Goal: Task Accomplishment & Management: Manage account settings

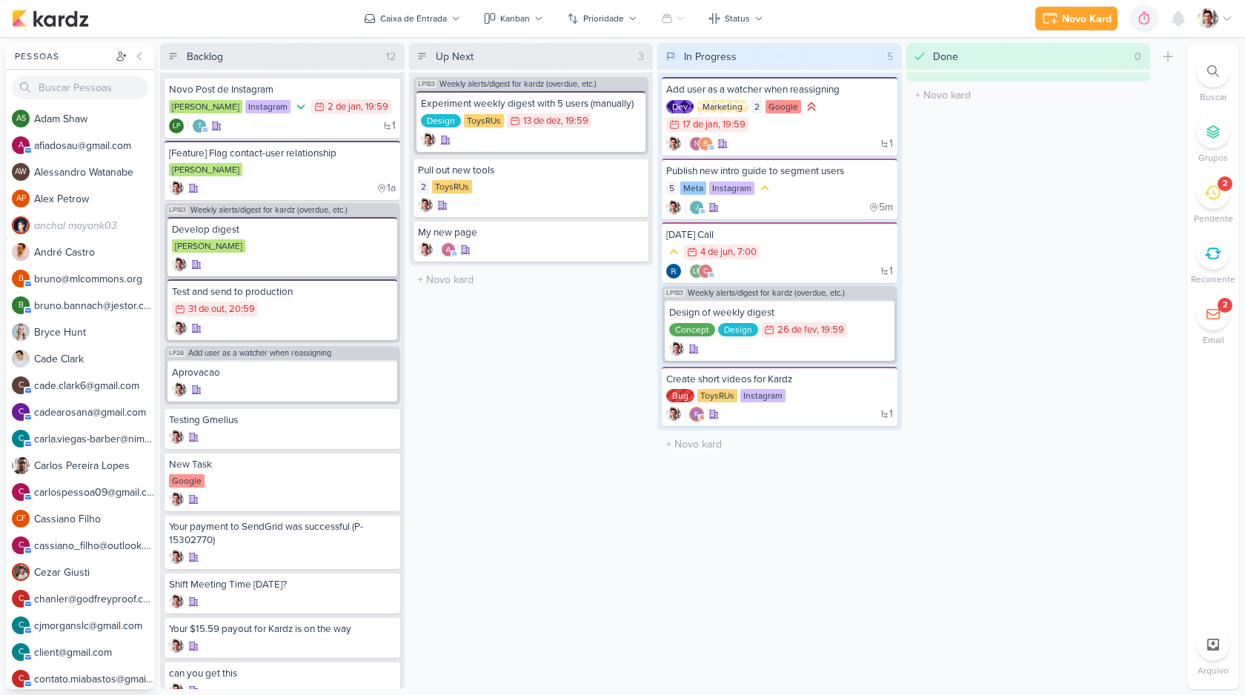
click at [1213, 13] on img at bounding box center [1208, 18] width 21 height 21
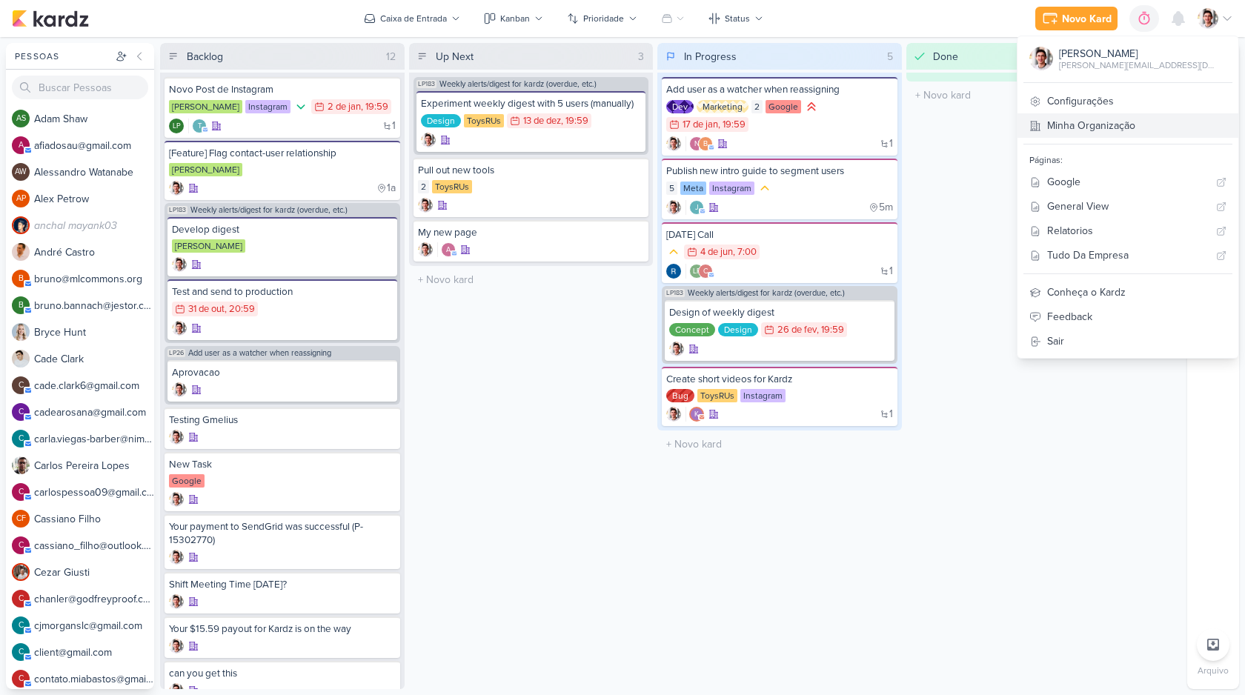
click at [1149, 121] on link "Minha Organização" at bounding box center [1127, 125] width 221 height 24
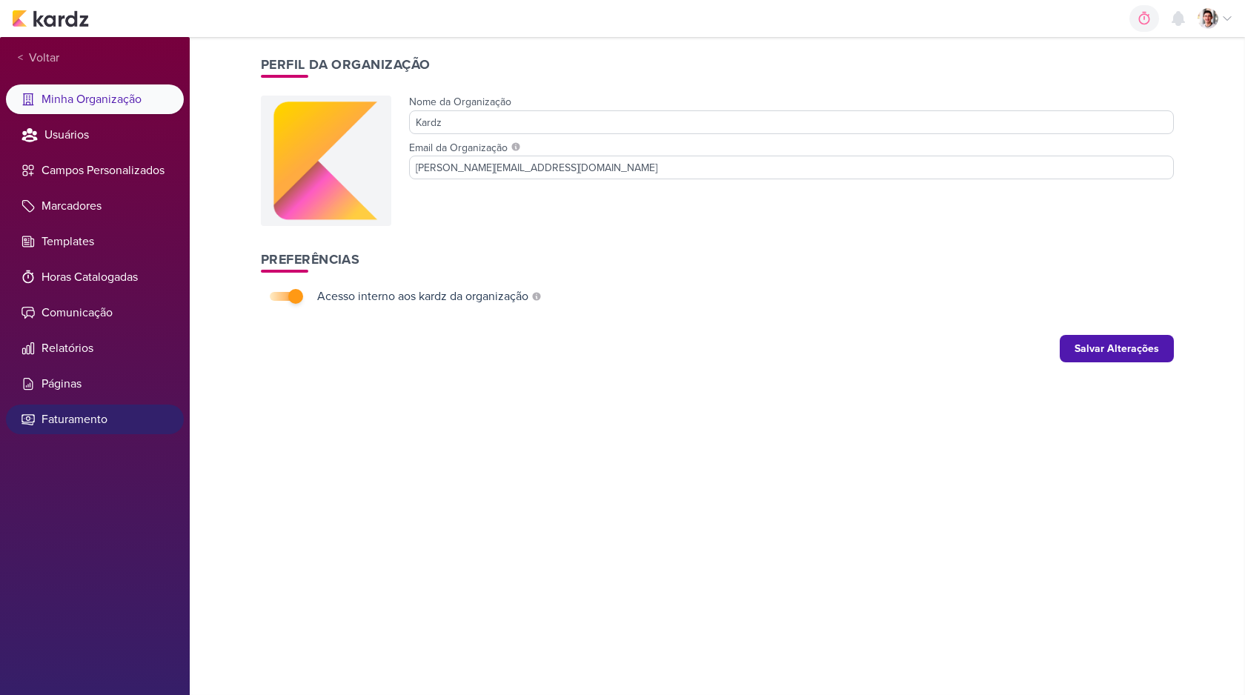
click at [70, 431] on li "Faturamento" at bounding box center [95, 420] width 178 height 30
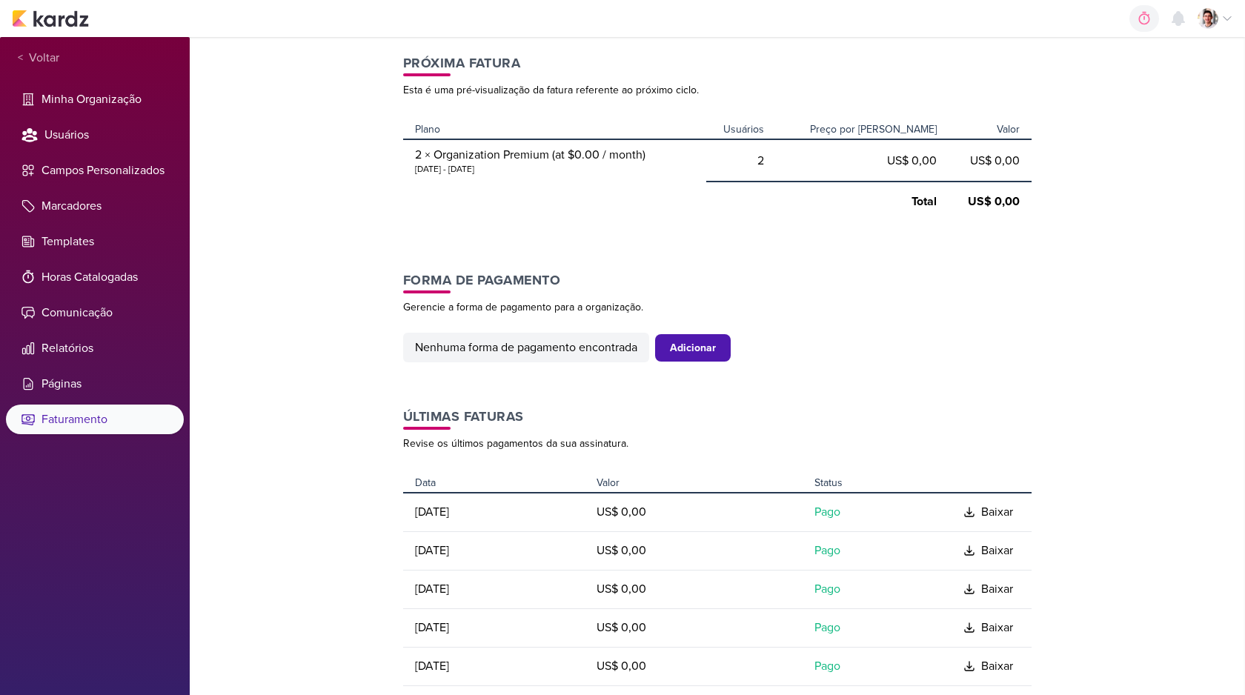
scroll to position [205, 0]
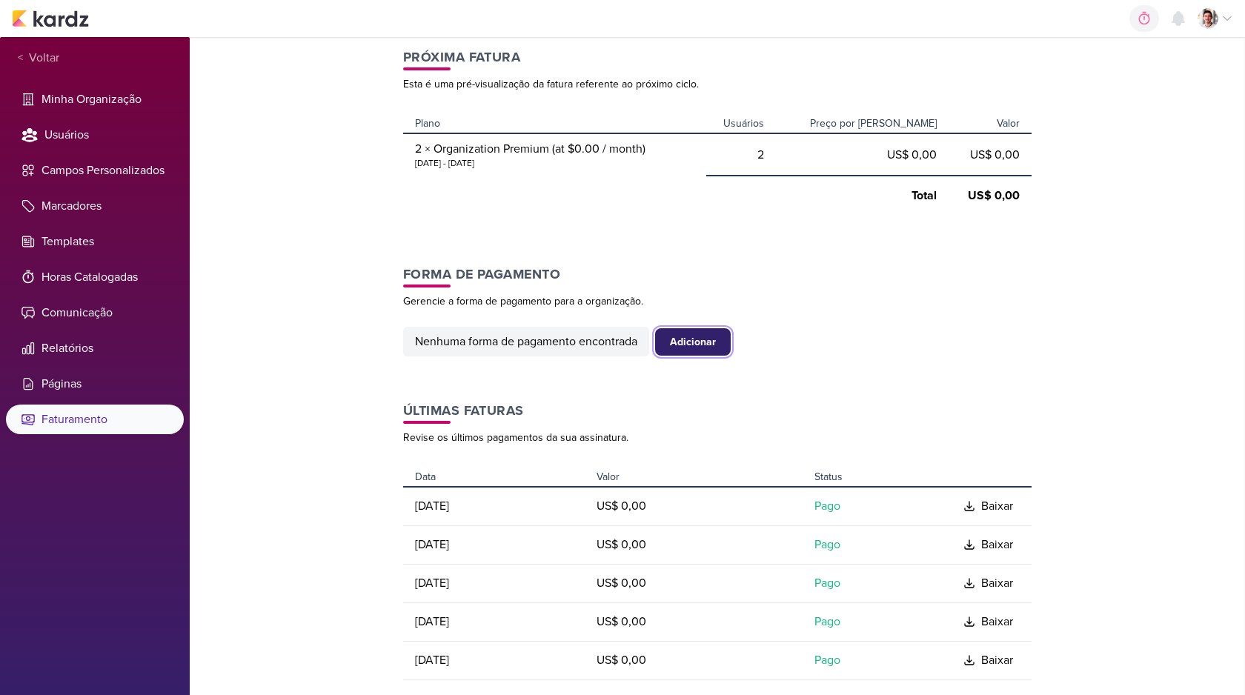
click at [690, 336] on div "Adicionar" at bounding box center [693, 342] width 46 height 16
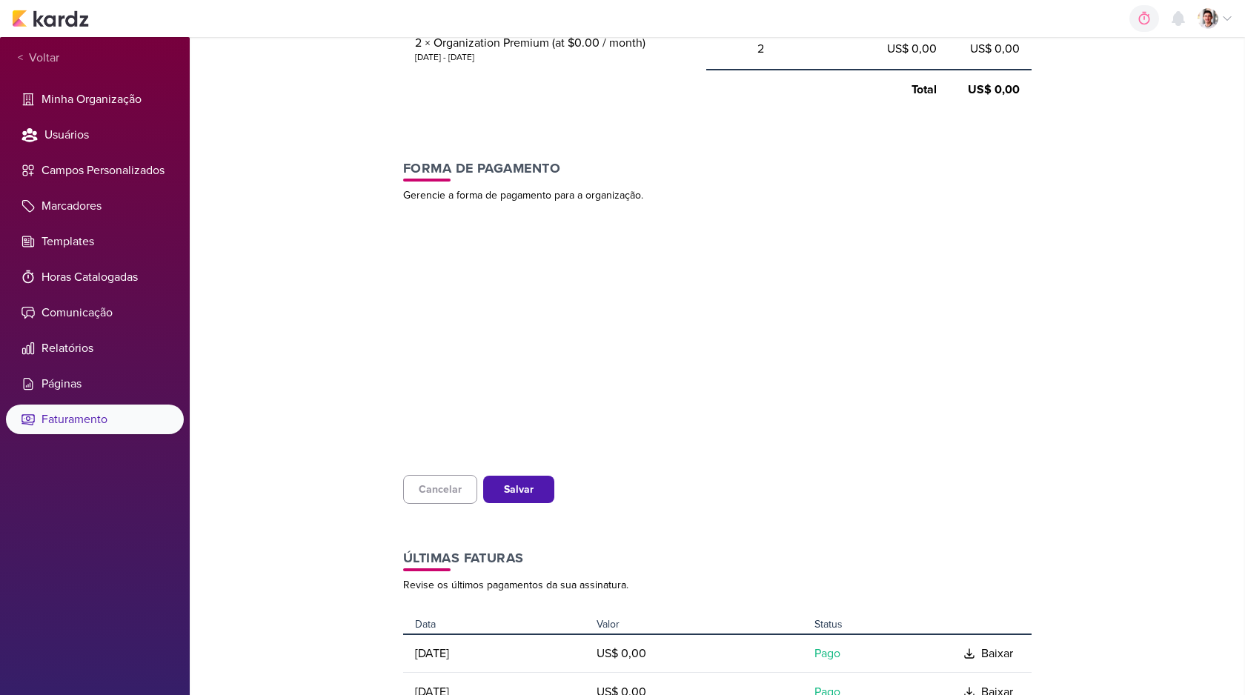
scroll to position [312, 0]
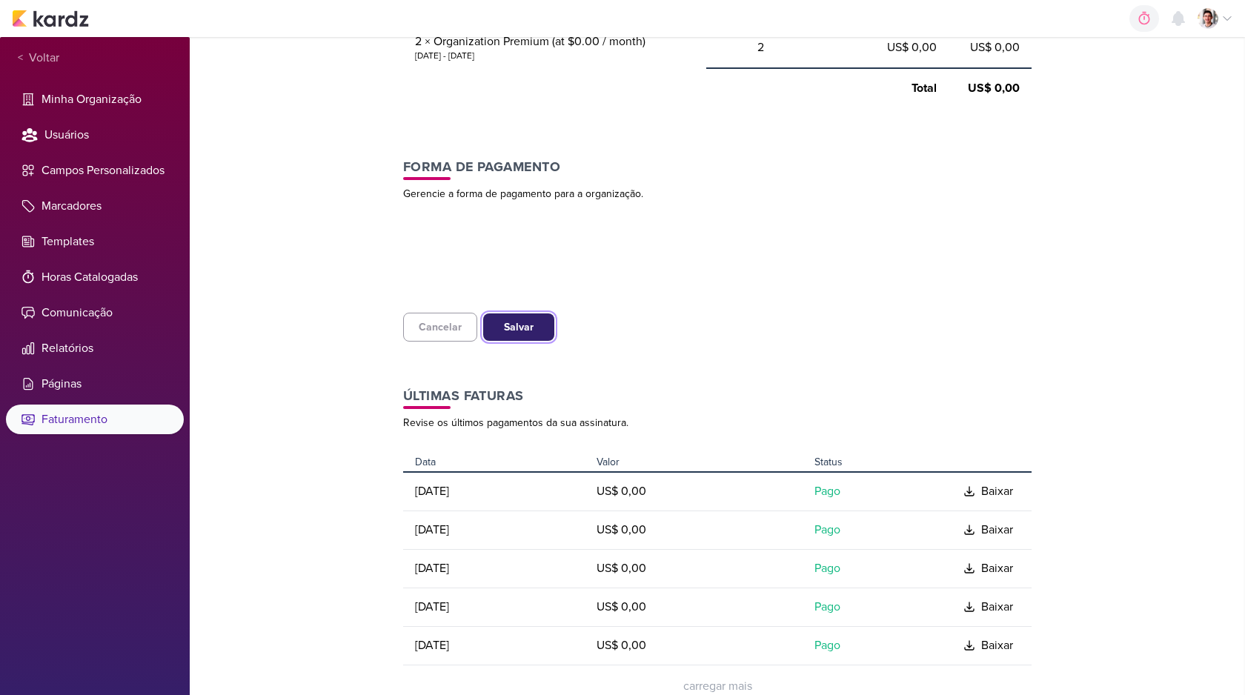
click at [505, 340] on button "Salvar" at bounding box center [518, 326] width 71 height 27
click at [508, 330] on div "Salvar" at bounding box center [519, 327] width 30 height 16
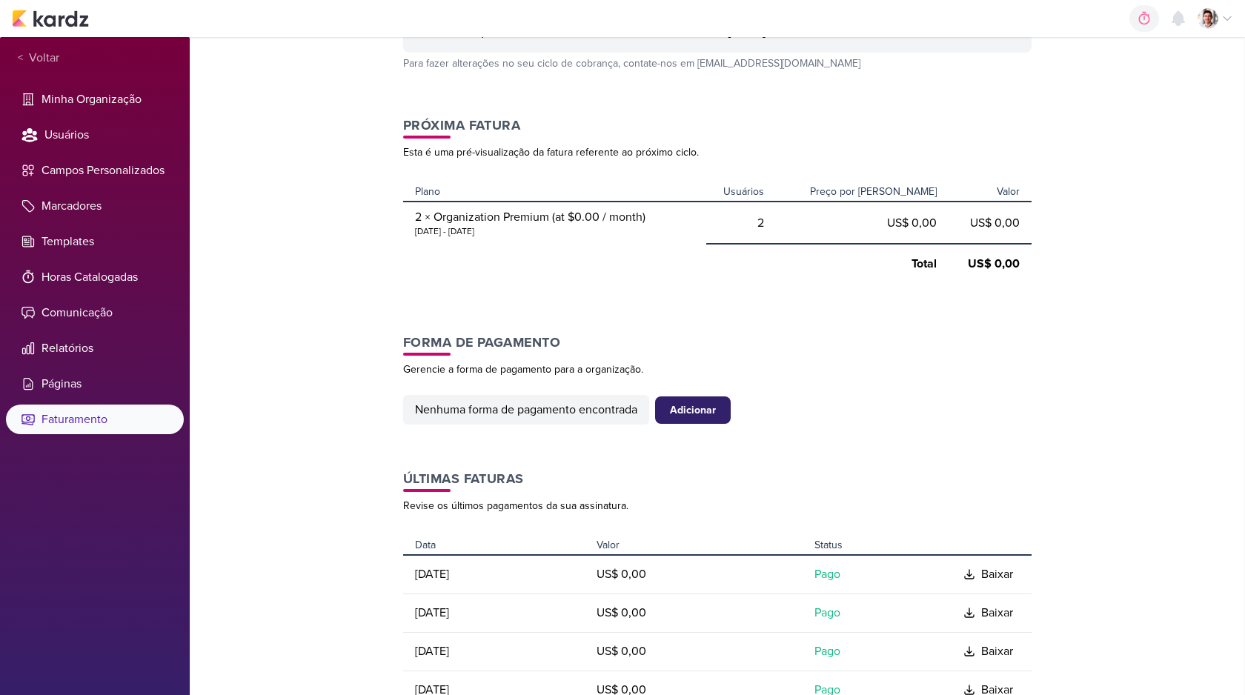
scroll to position [149, 0]
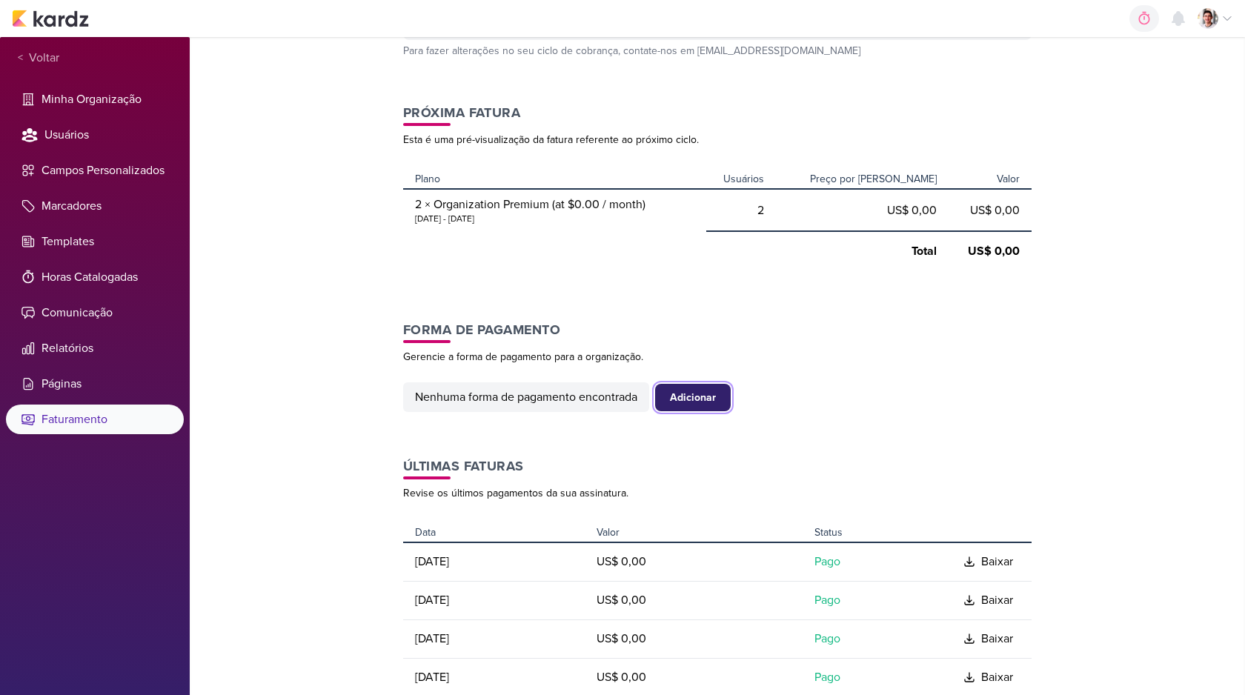
click at [700, 406] on button "Adicionar" at bounding box center [693, 397] width 76 height 27
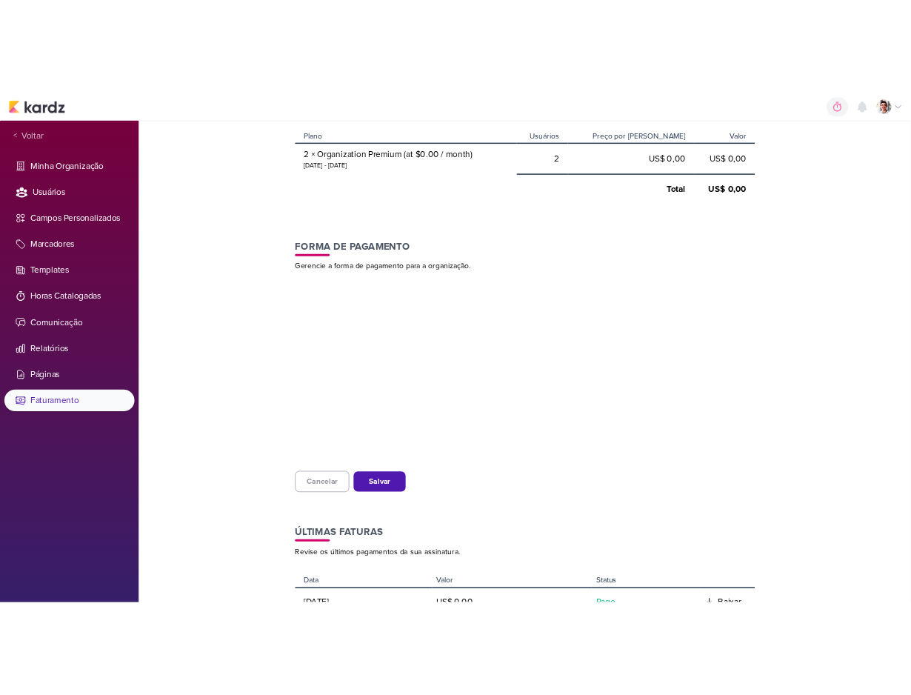
scroll to position [274, 0]
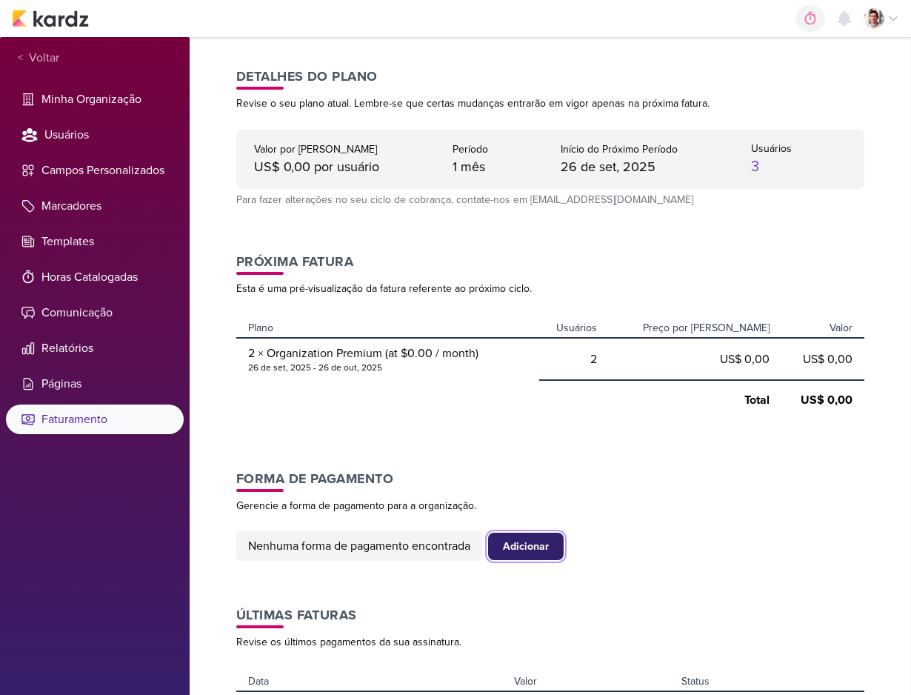
click at [519, 542] on div "Adicionar" at bounding box center [526, 547] width 46 height 16
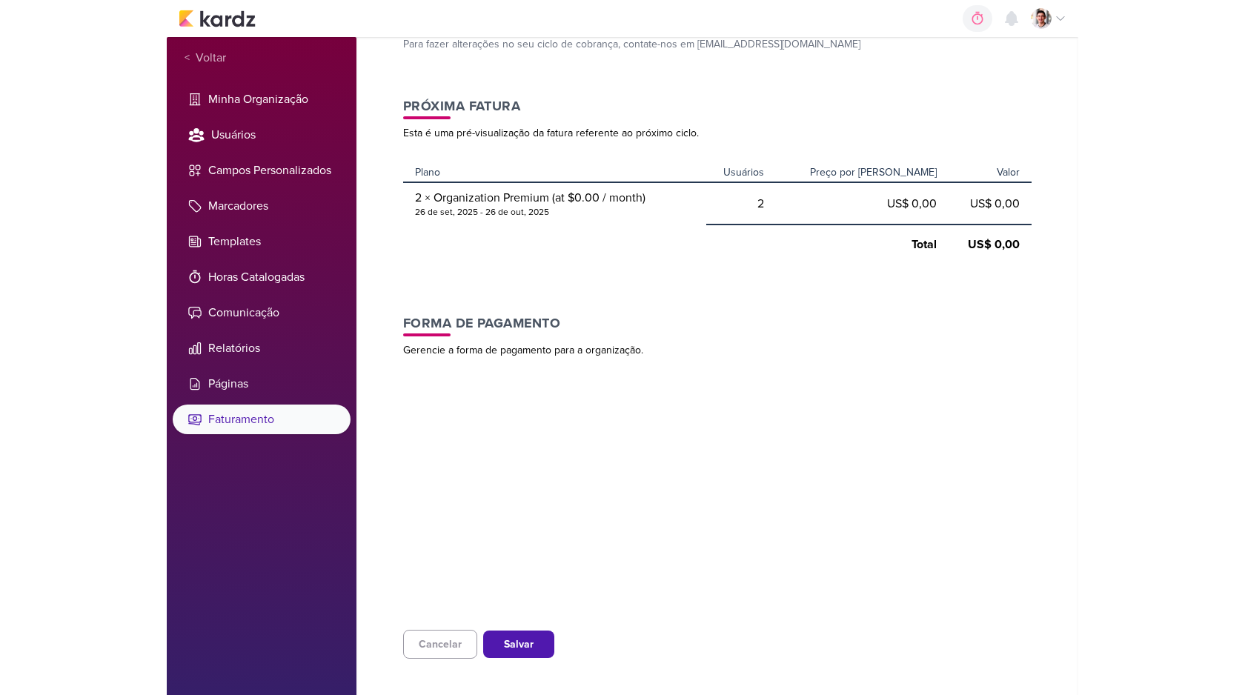
scroll to position [162, 0]
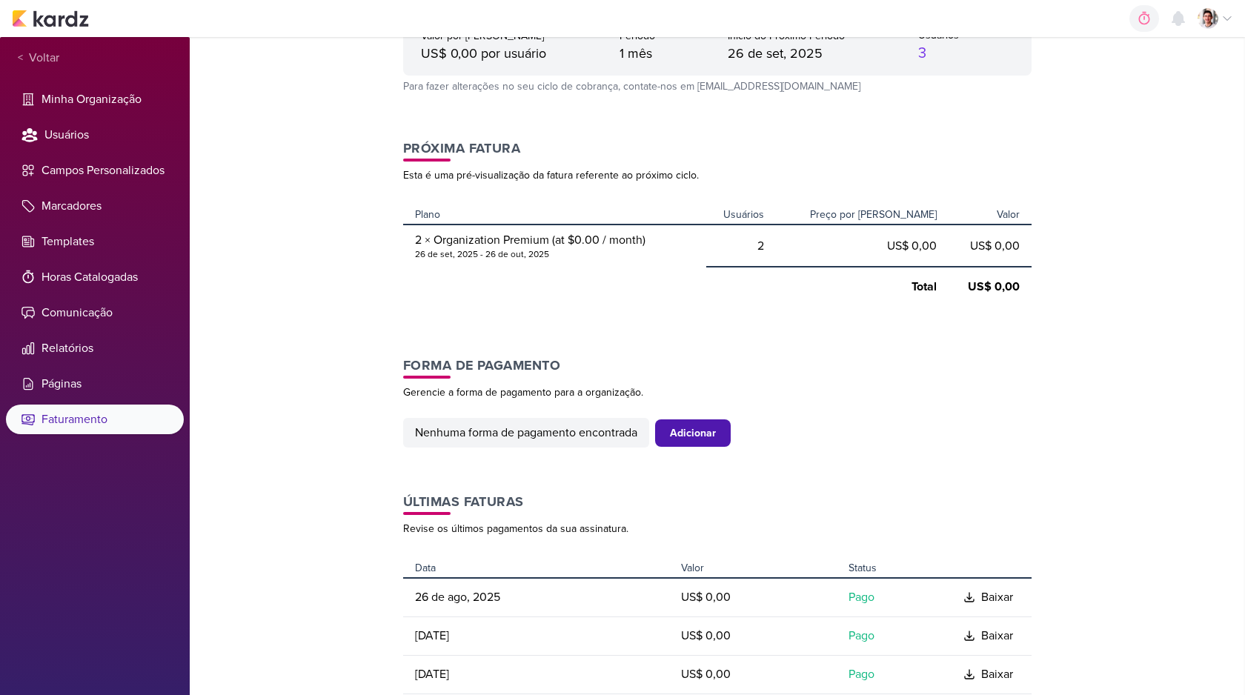
scroll to position [129, 0]
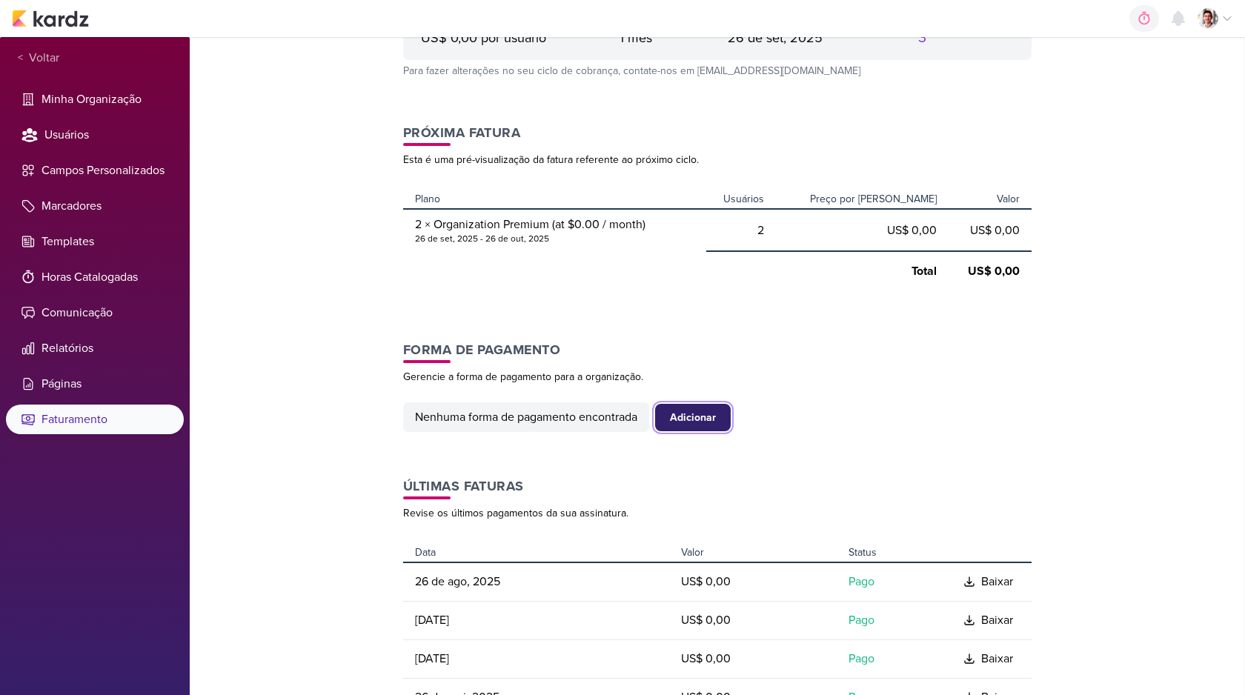
click at [695, 416] on div "Adicionar" at bounding box center [693, 418] width 46 height 16
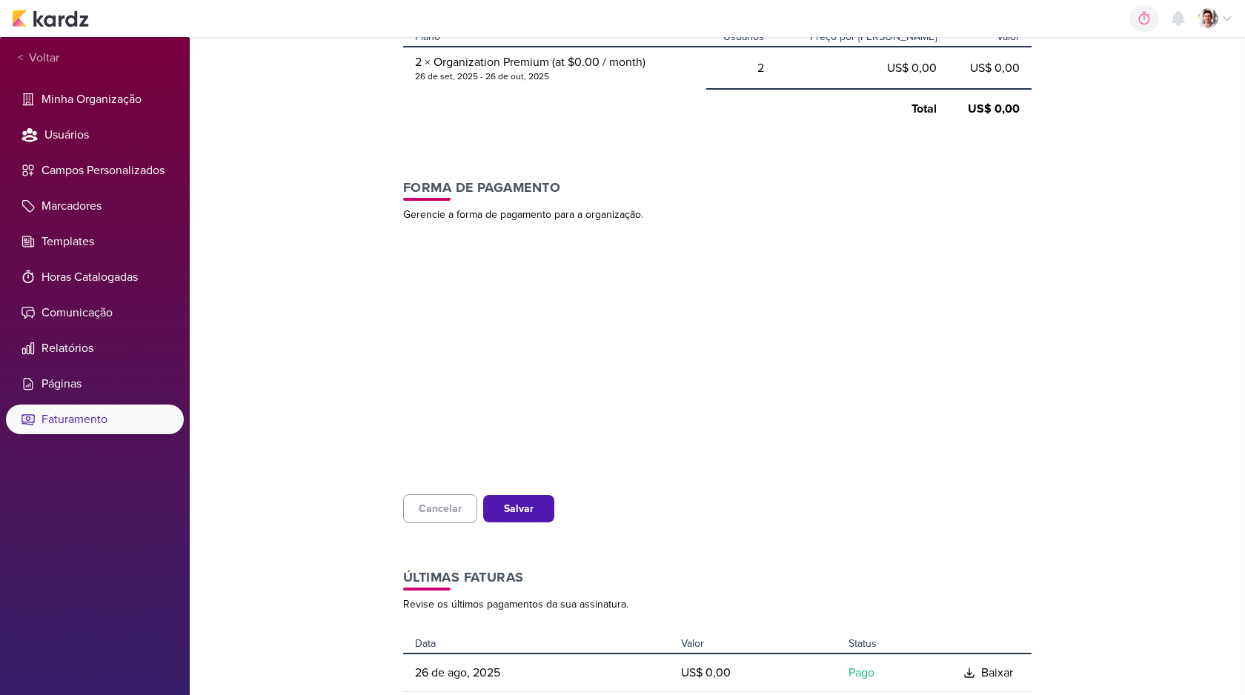
scroll to position [296, 0]
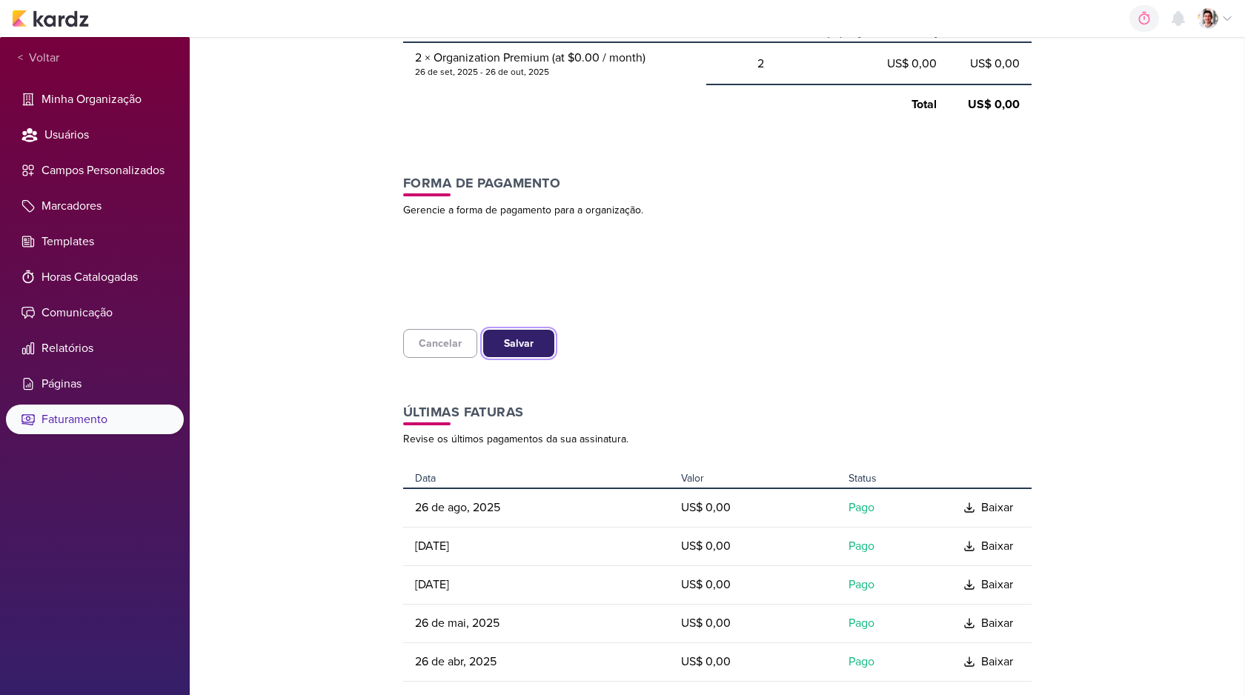
click at [499, 348] on button "Salvar" at bounding box center [518, 343] width 71 height 27
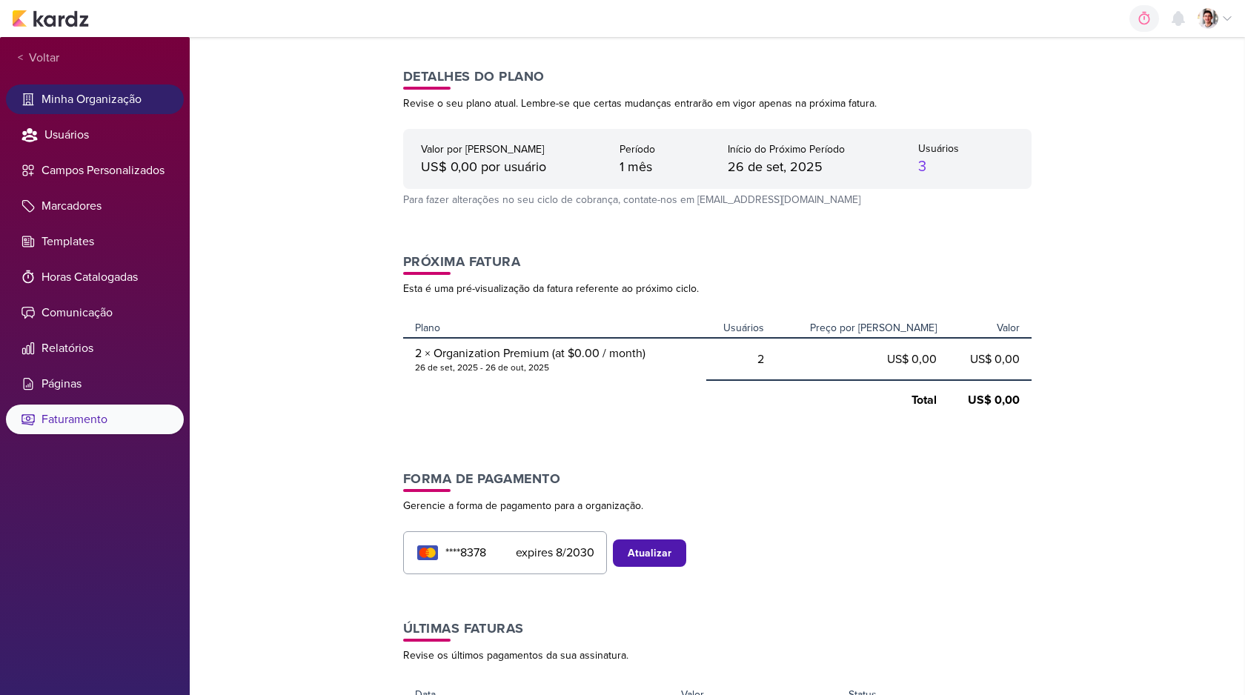
click at [91, 102] on li "Minha Organização" at bounding box center [95, 99] width 178 height 30
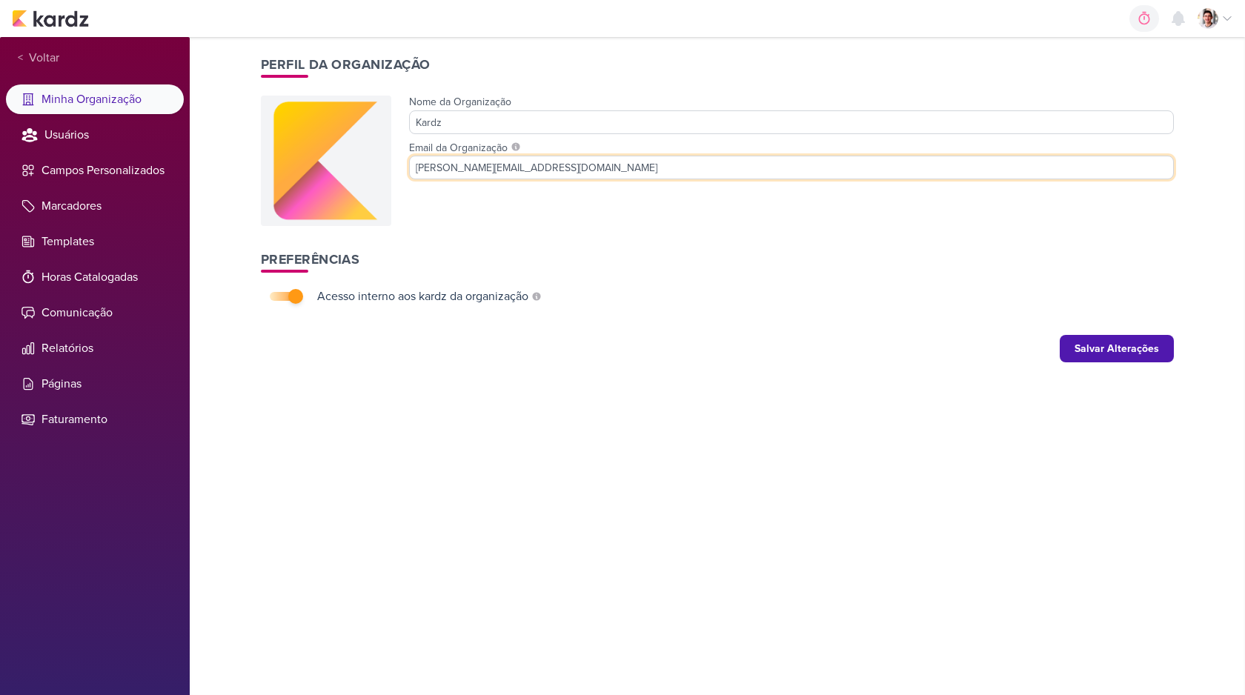
click at [500, 173] on input "[PERSON_NAME][EMAIL_ADDRESS][DOMAIN_NAME]" at bounding box center [791, 168] width 765 height 24
click at [114, 422] on li "Faturamento" at bounding box center [95, 420] width 178 height 30
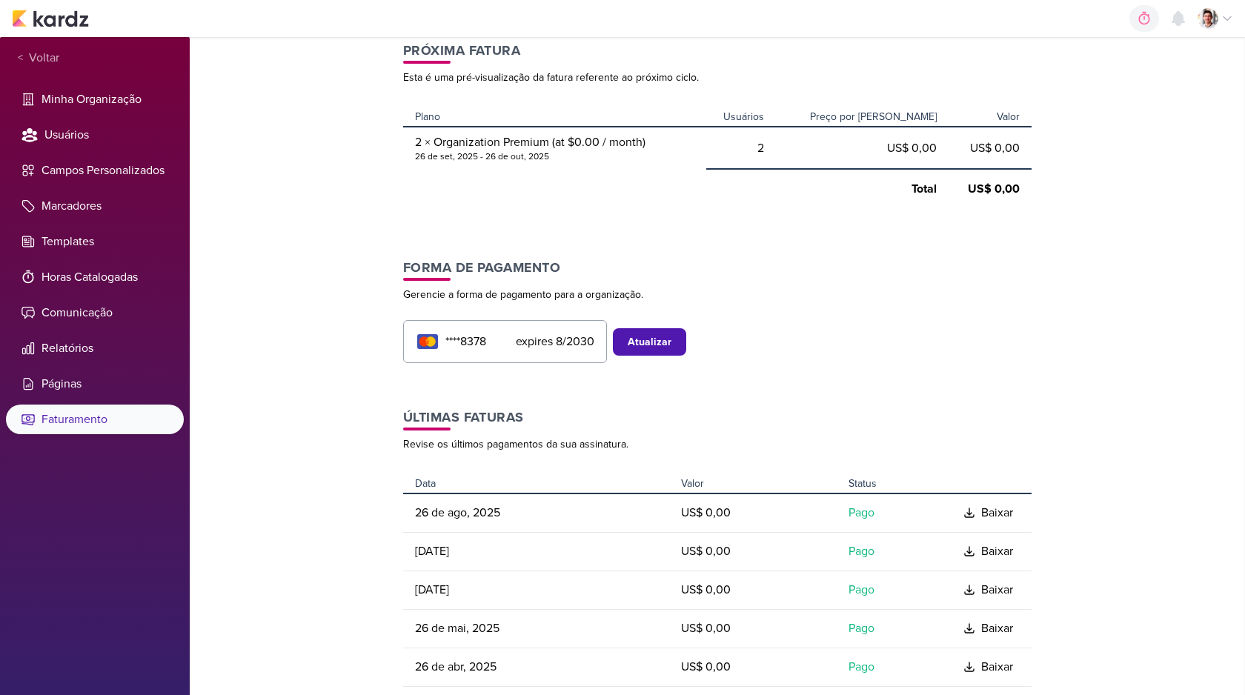
scroll to position [213, 0]
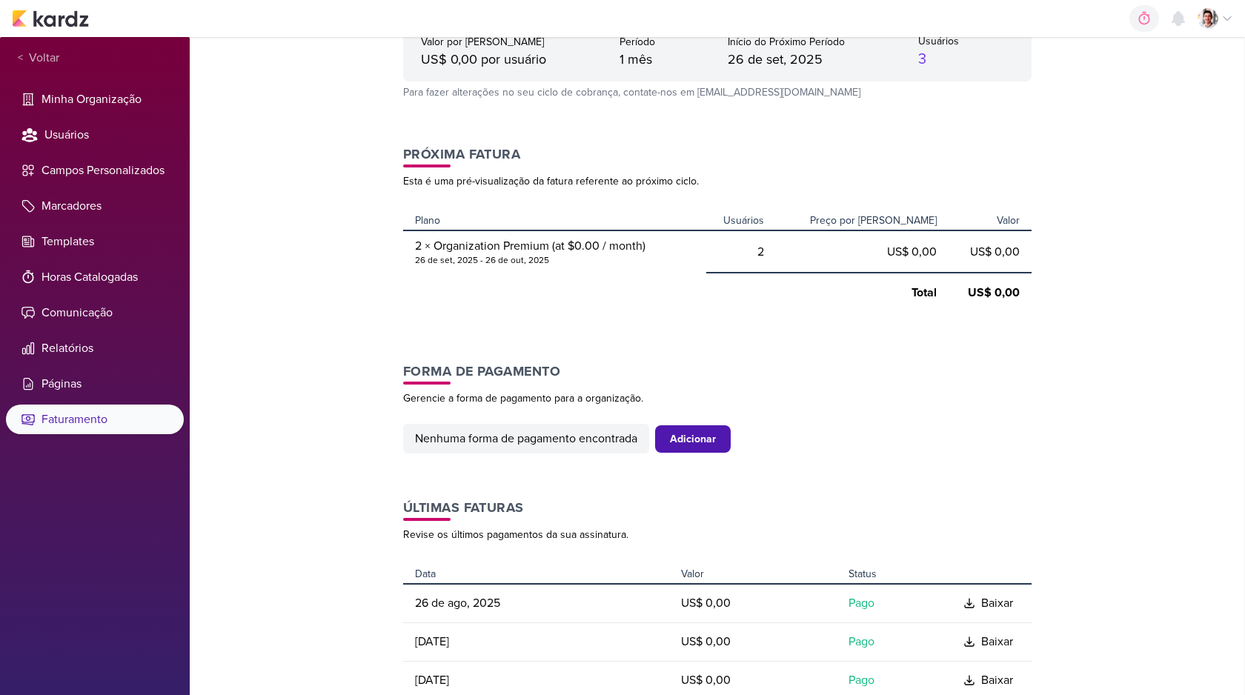
scroll to position [113, 0]
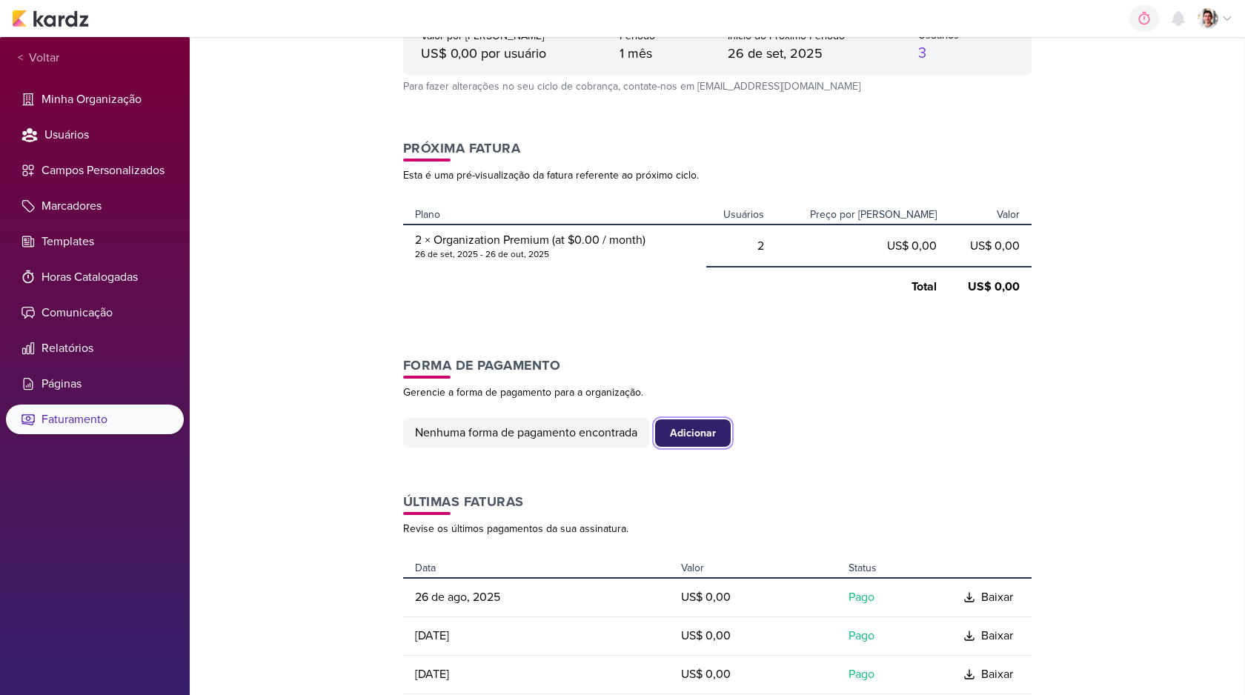
click at [692, 431] on div "Adicionar" at bounding box center [693, 433] width 46 height 16
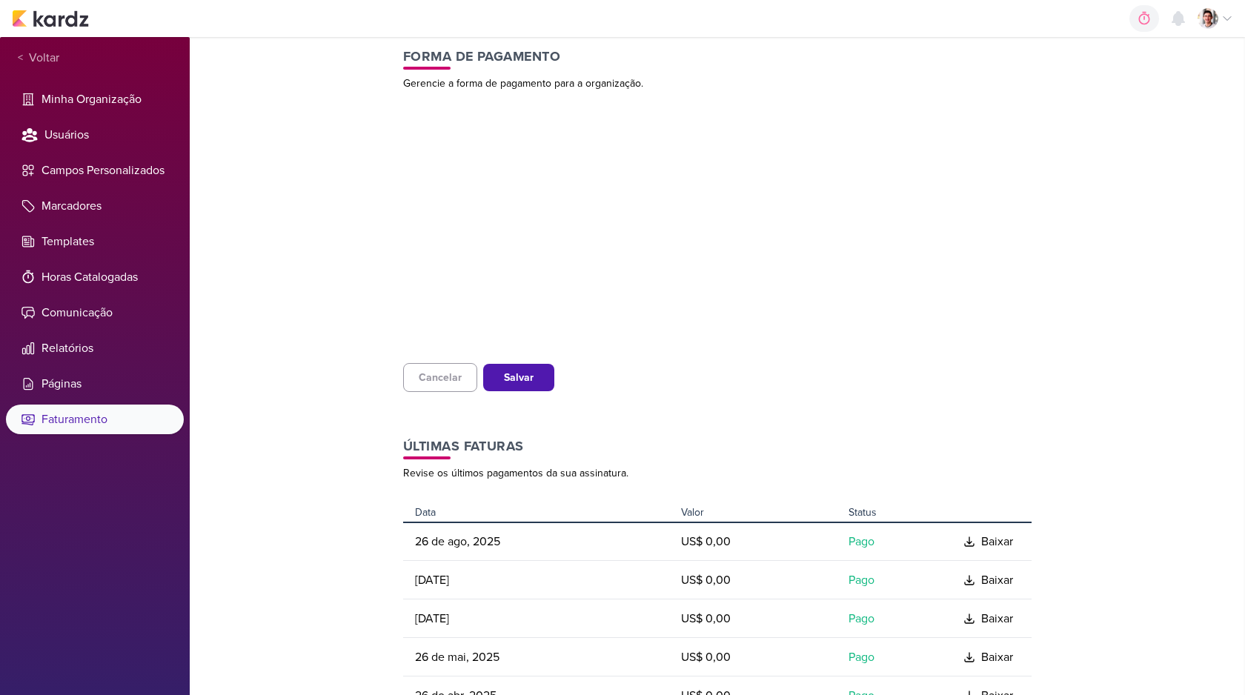
scroll to position [372, 0]
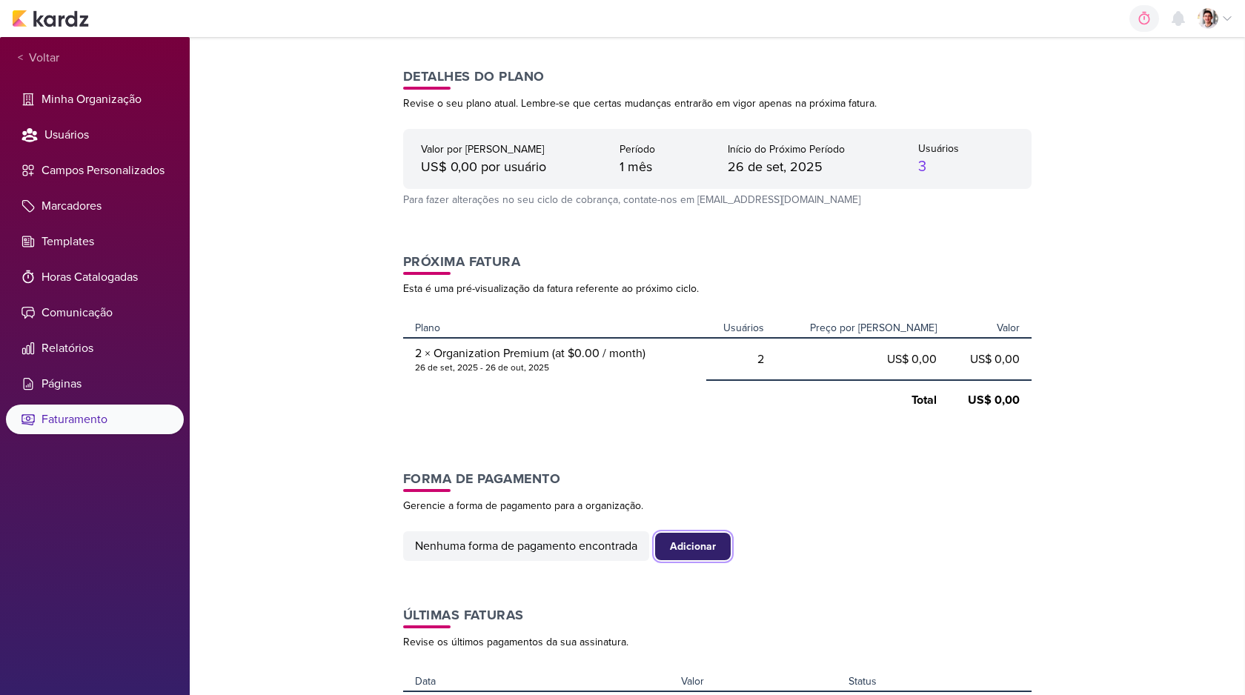
click at [700, 540] on div "Adicionar" at bounding box center [693, 547] width 46 height 16
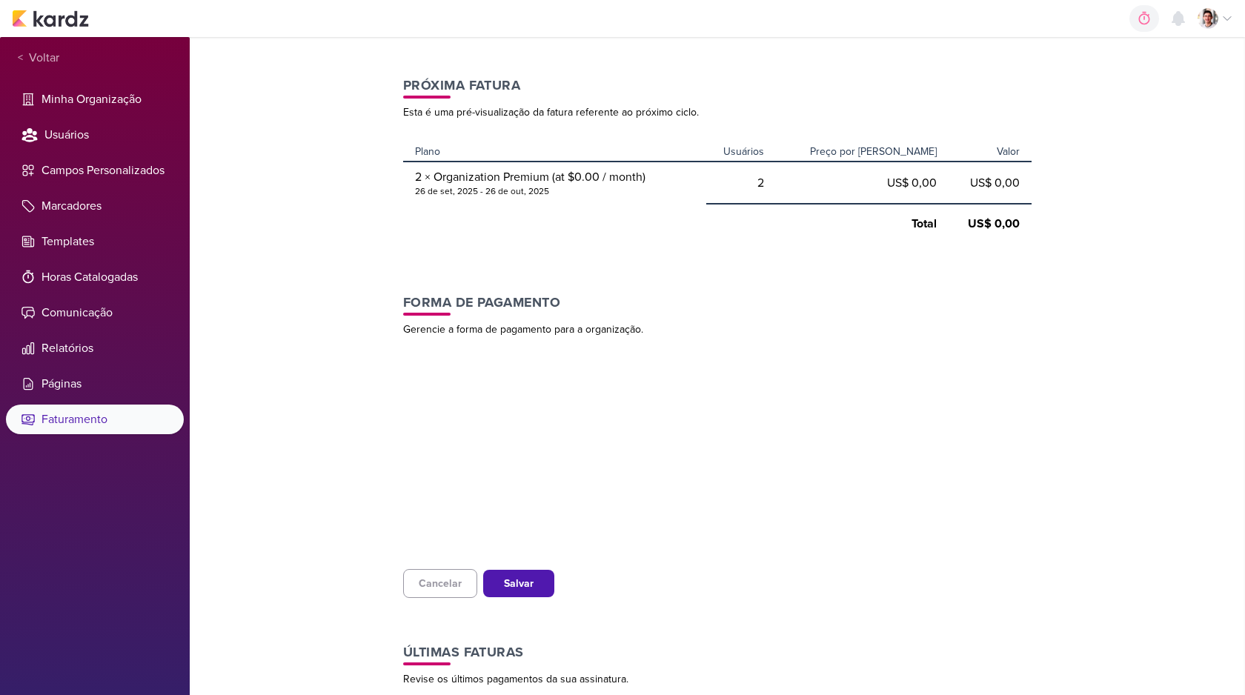
scroll to position [187, 0]
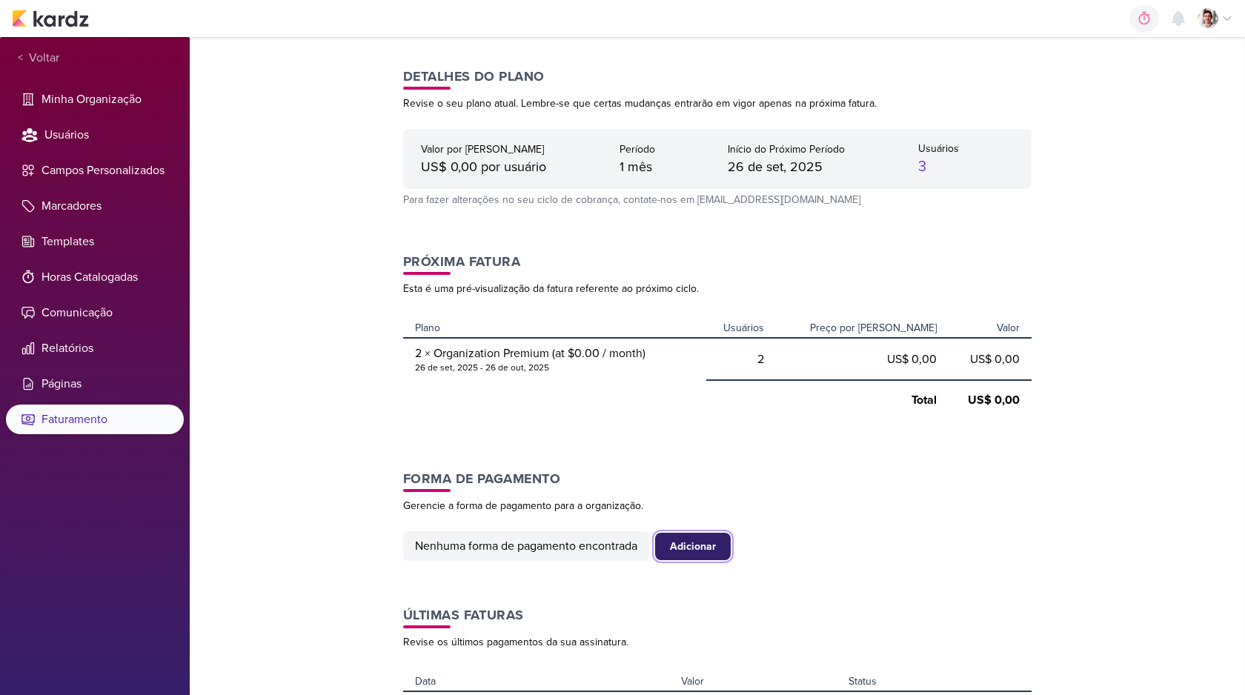
click at [703, 554] on button "Adicionar" at bounding box center [693, 546] width 76 height 27
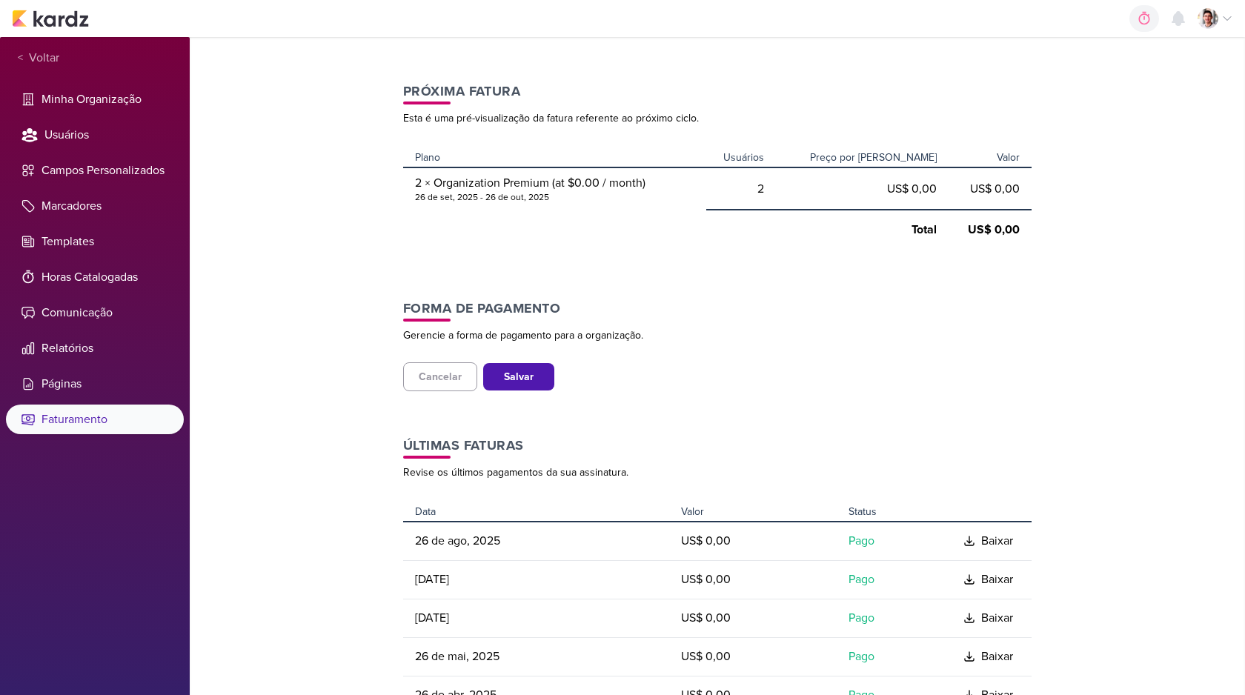
scroll to position [176, 0]
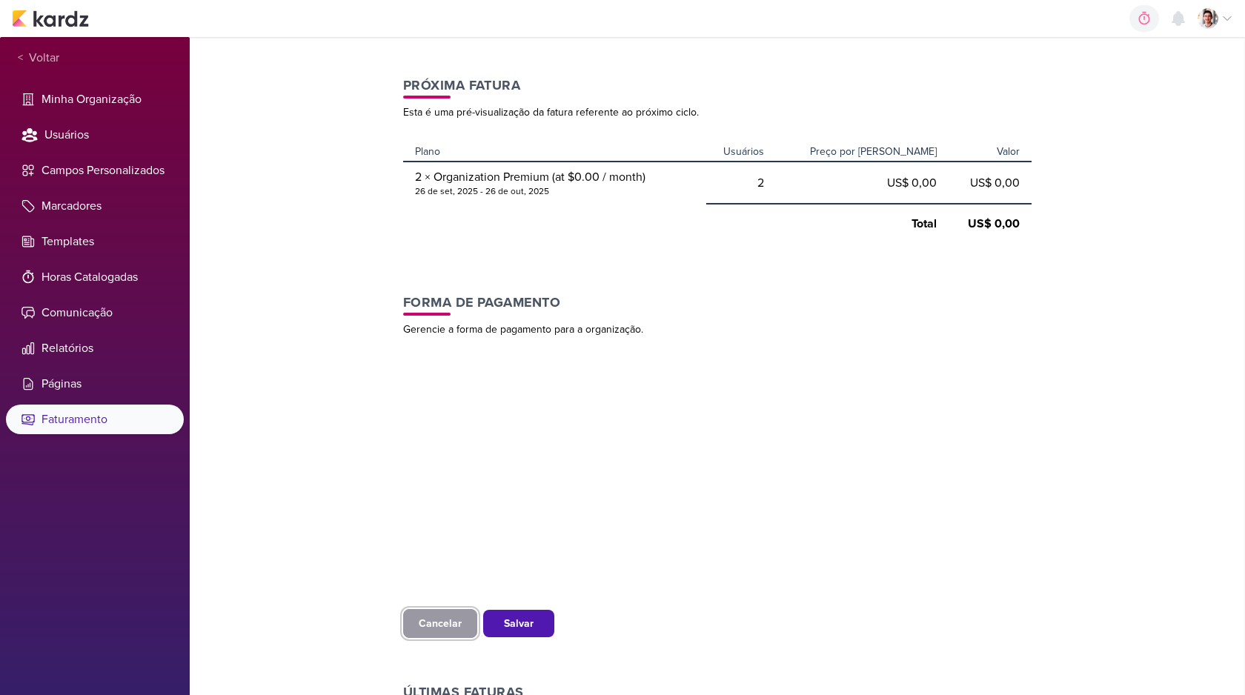
click at [439, 633] on button "Cancelar" at bounding box center [440, 623] width 74 height 29
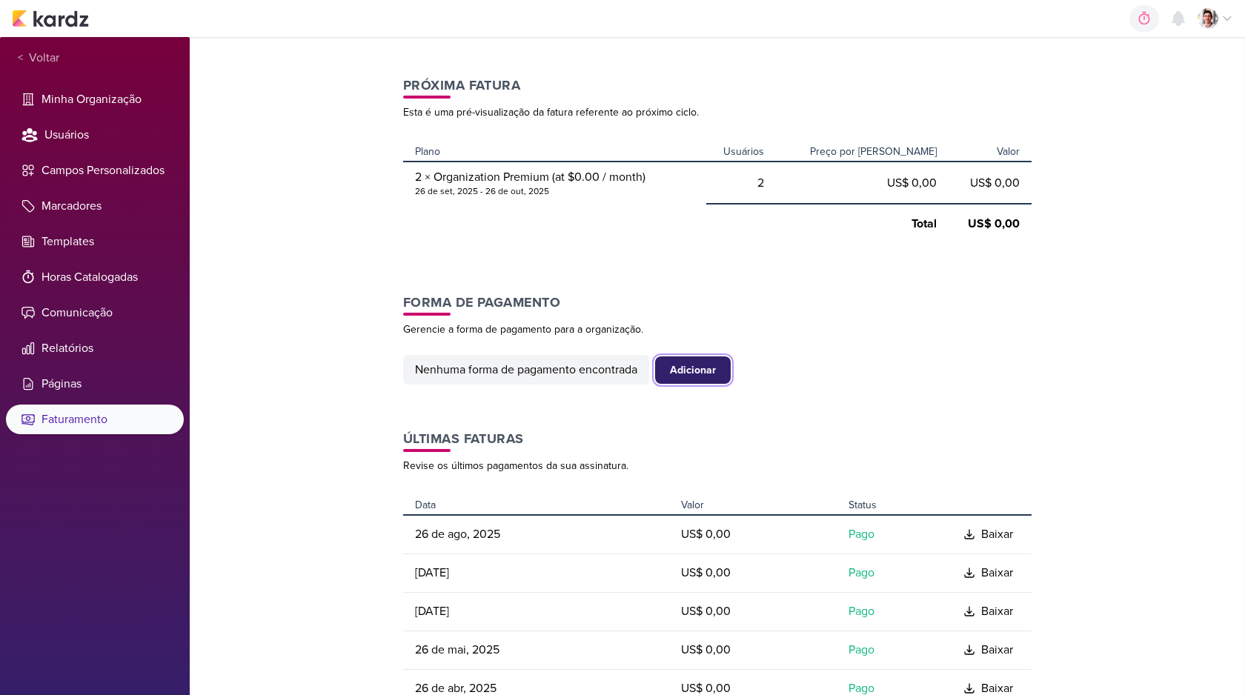
click at [694, 356] on button "Adicionar" at bounding box center [693, 369] width 76 height 27
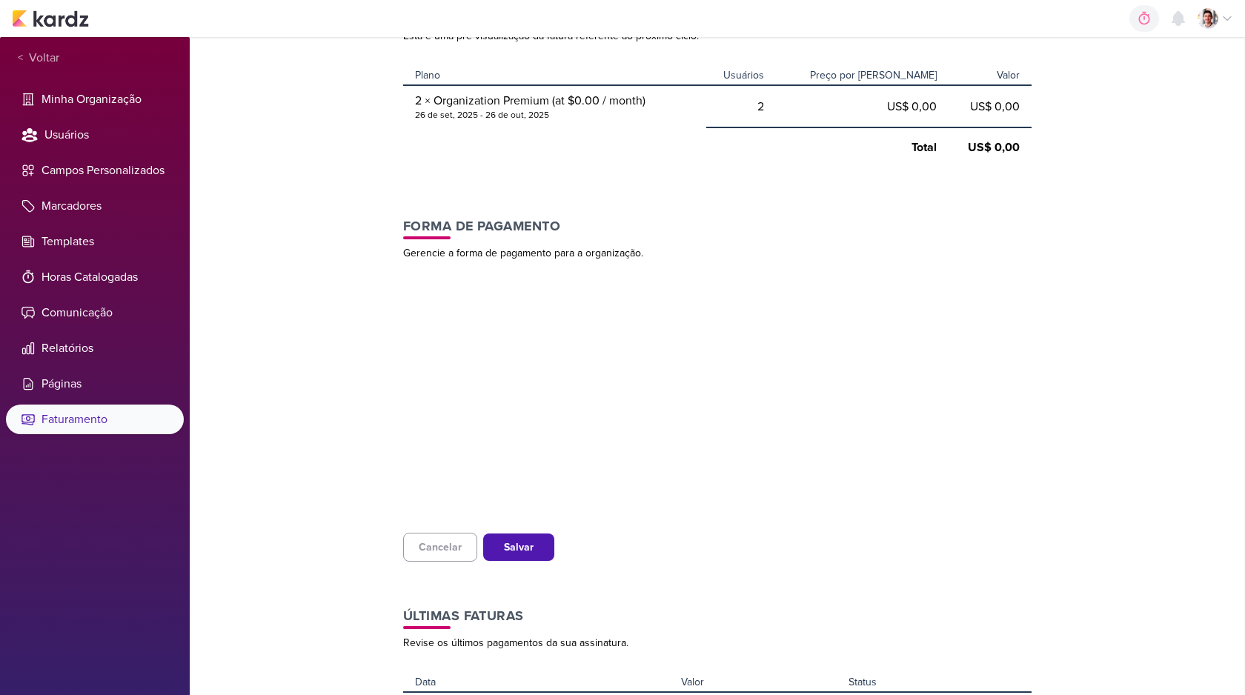
scroll to position [256, 0]
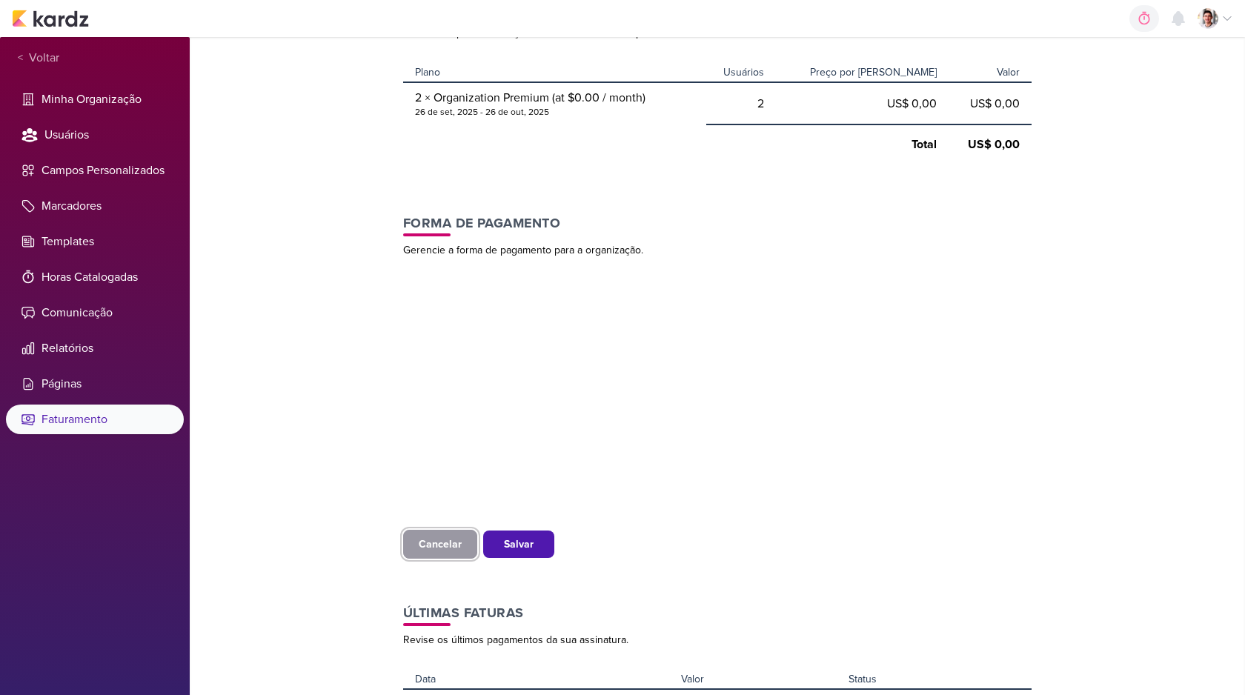
click at [419, 537] on button "Cancelar" at bounding box center [440, 544] width 74 height 29
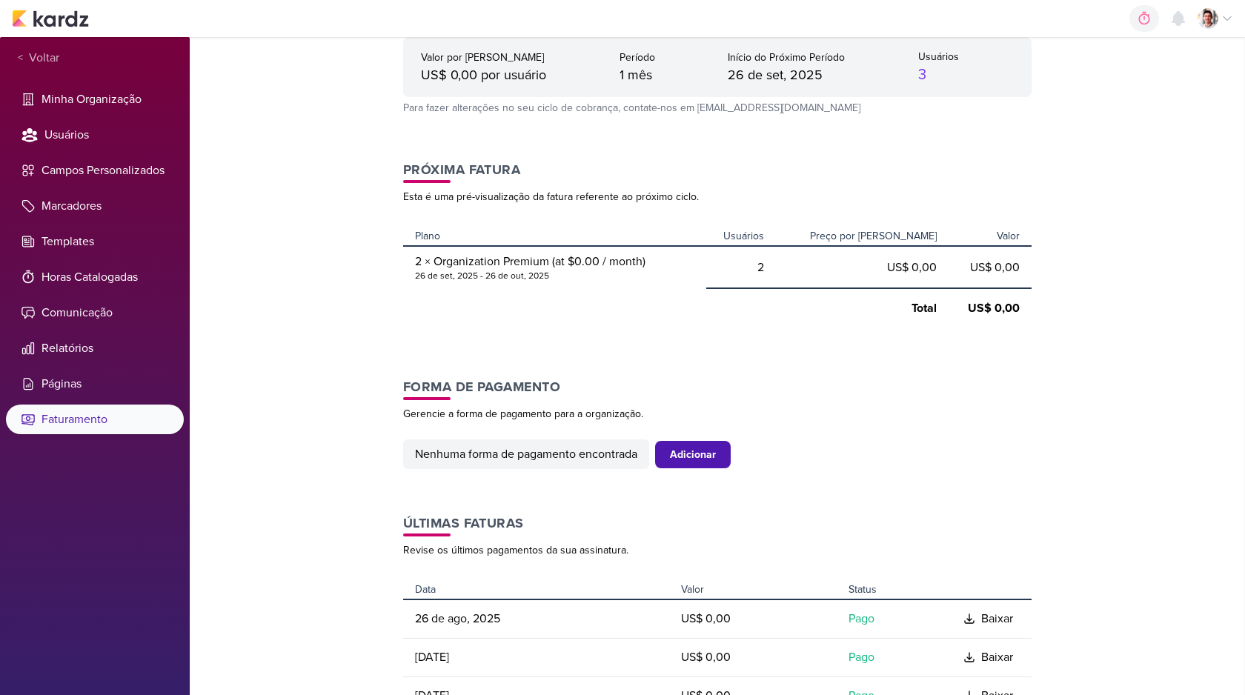
scroll to position [0, 0]
